Goal: Information Seeking & Learning: Understand process/instructions

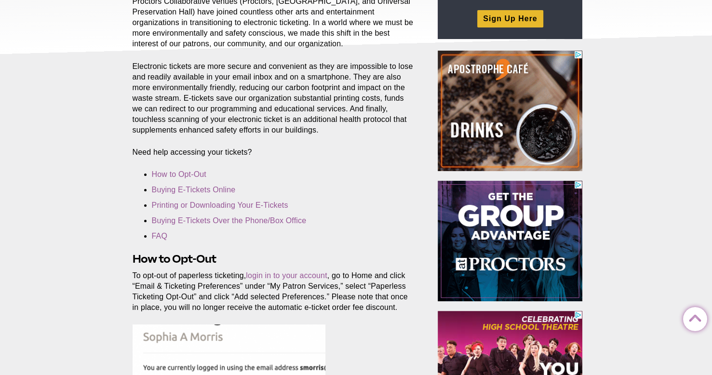
scroll to position [193, 0]
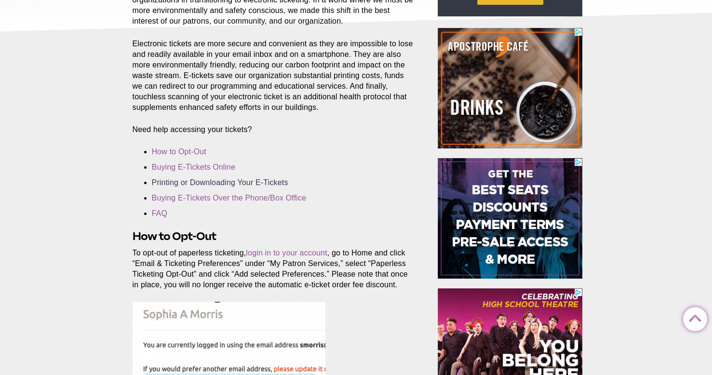
click at [223, 183] on link "Printing or Downloading Your E-Tickets" at bounding box center [220, 182] width 136 height 8
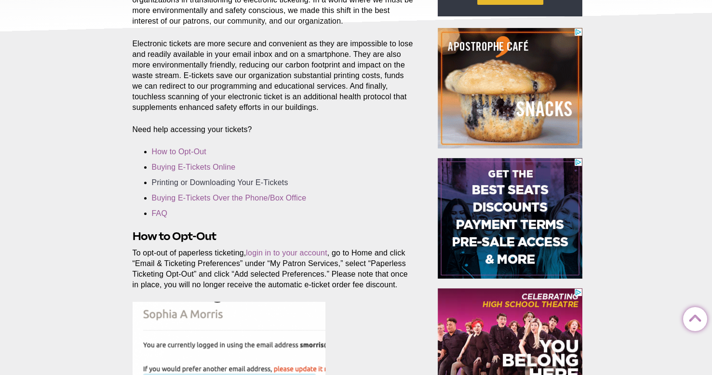
scroll to position [1820, 0]
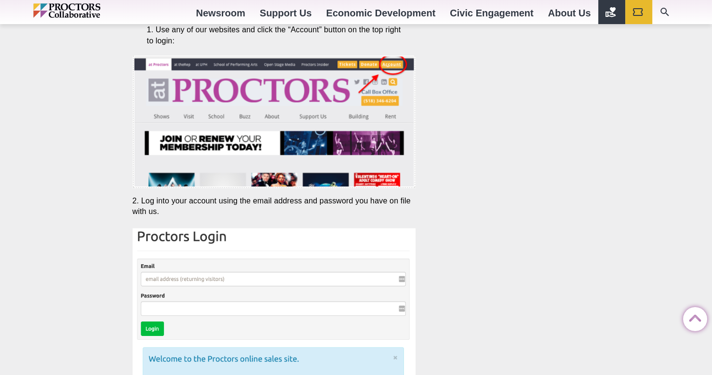
click at [236, 280] on img at bounding box center [274, 348] width 283 height 239
click at [195, 278] on img at bounding box center [274, 348] width 283 height 239
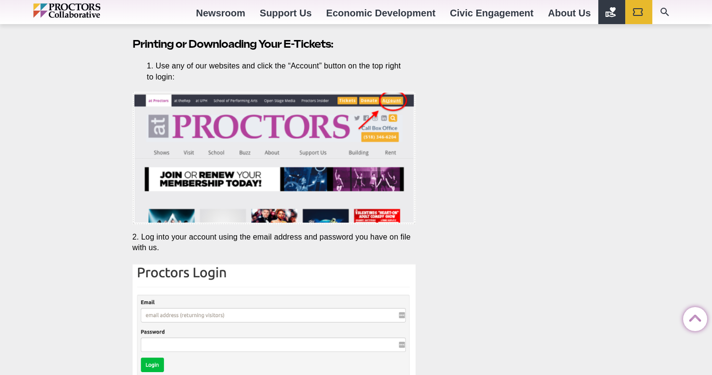
scroll to position [1832, 0]
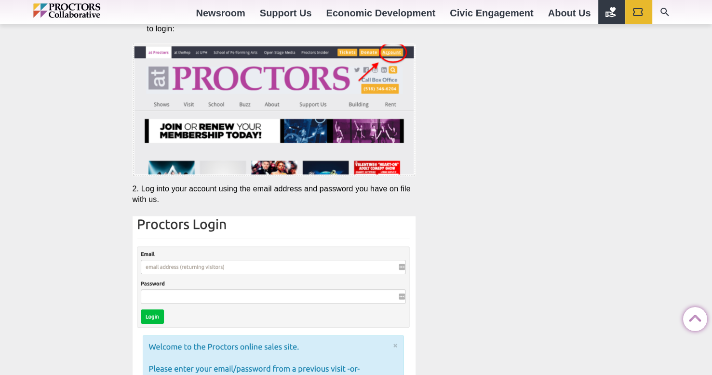
click at [260, 264] on img at bounding box center [274, 335] width 283 height 239
click at [401, 268] on img at bounding box center [274, 335] width 283 height 239
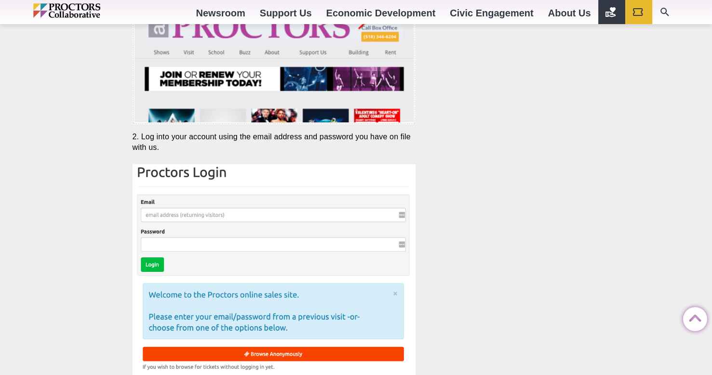
scroll to position [1976, 0]
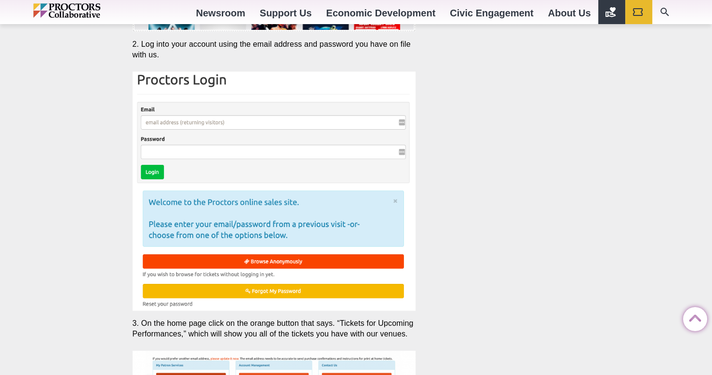
drag, startPoint x: 187, startPoint y: 120, endPoint x: 192, endPoint y: 120, distance: 4.8
click at [187, 120] on img at bounding box center [274, 191] width 283 height 239
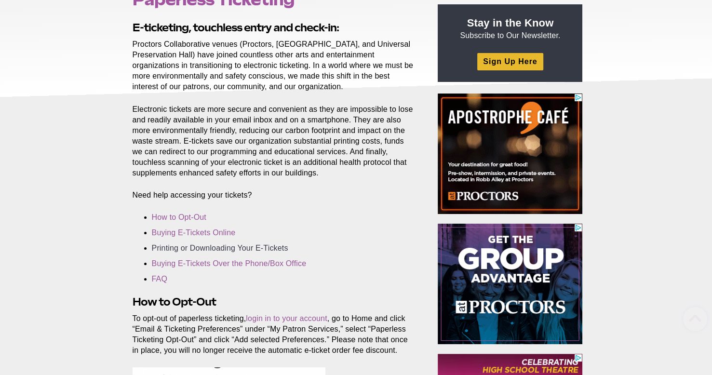
scroll to position [159, 0]
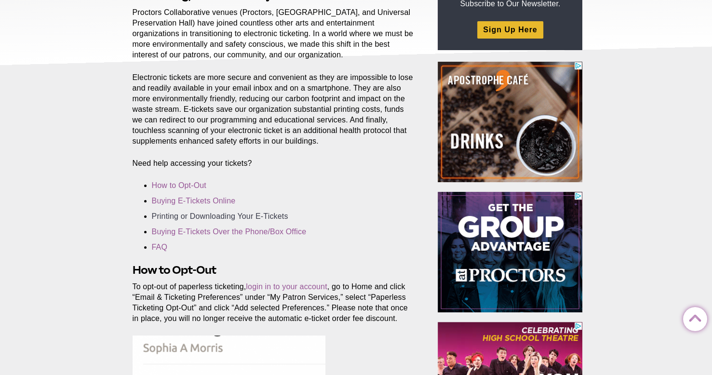
click at [206, 215] on link "Printing or Downloading Your E-Tickets" at bounding box center [220, 216] width 136 height 8
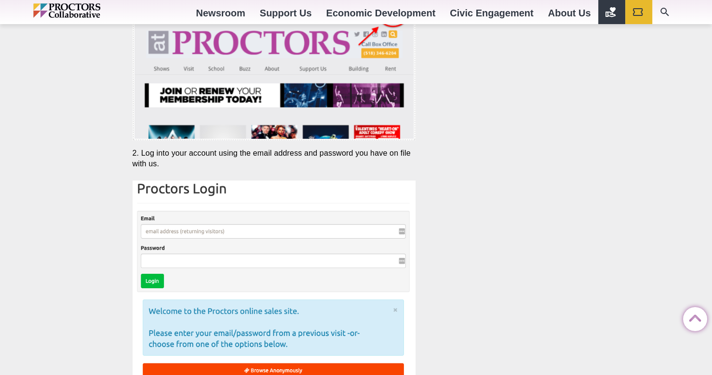
scroll to position [1868, 0]
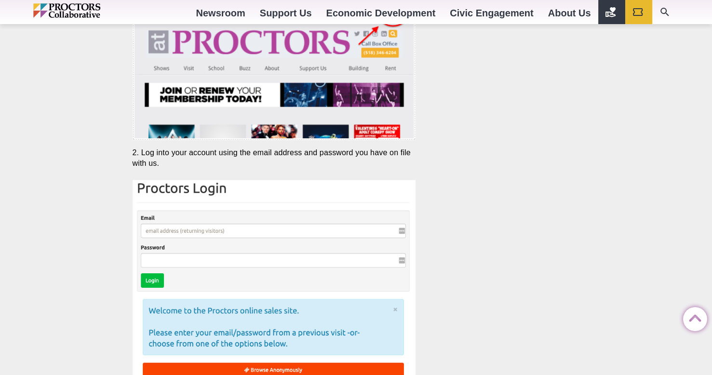
click at [233, 230] on img at bounding box center [274, 299] width 283 height 239
click at [156, 228] on img at bounding box center [274, 299] width 283 height 239
click at [152, 282] on img at bounding box center [274, 299] width 283 height 239
